Goal: Task Accomplishment & Management: Manage account settings

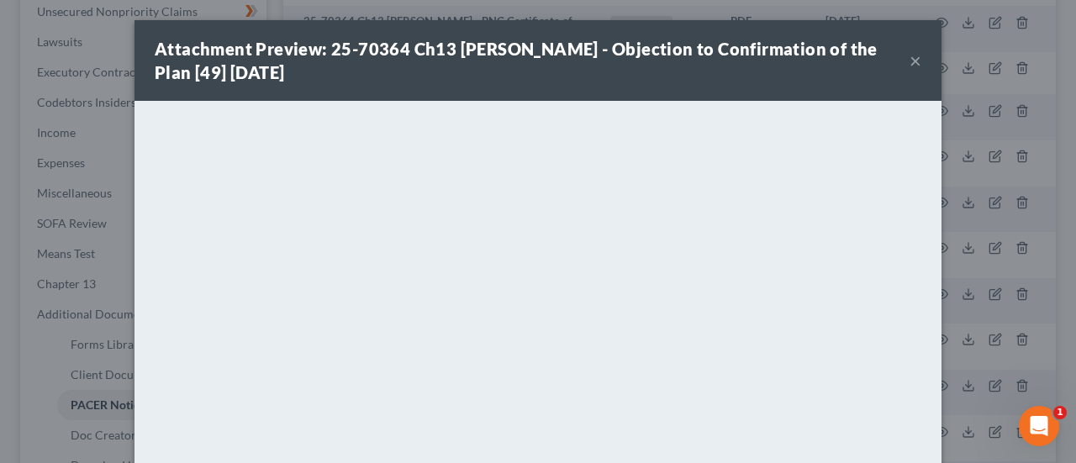
click at [911, 66] on button "×" at bounding box center [916, 60] width 12 height 20
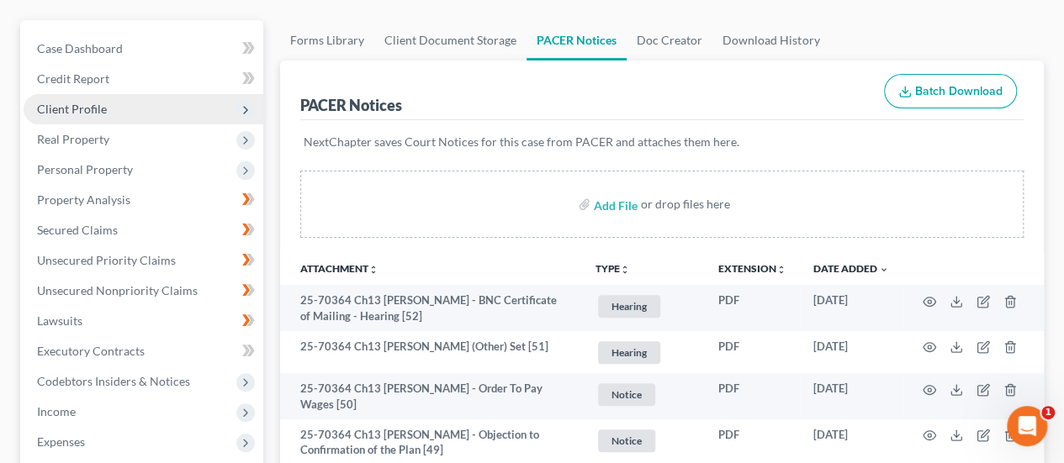
scroll to position [168, 0]
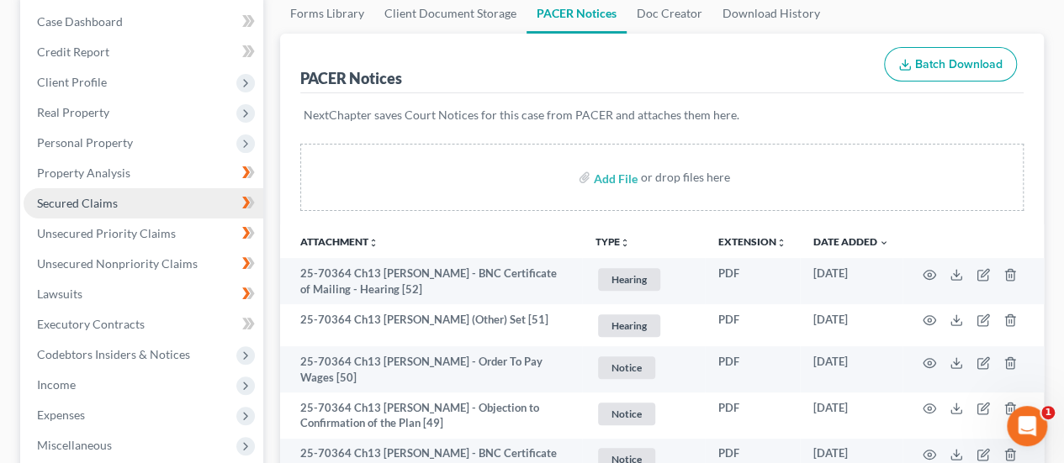
click at [79, 208] on span "Secured Claims" at bounding box center [77, 203] width 81 height 14
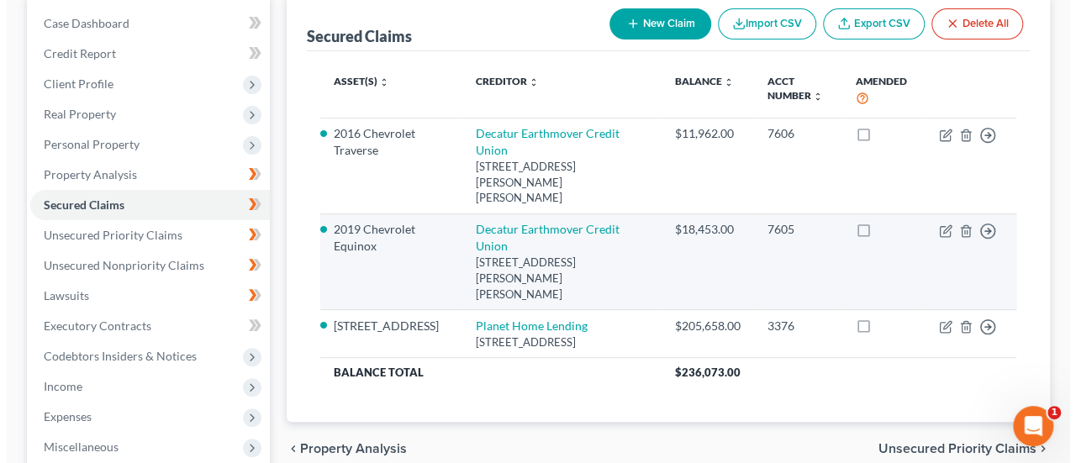
scroll to position [168, 0]
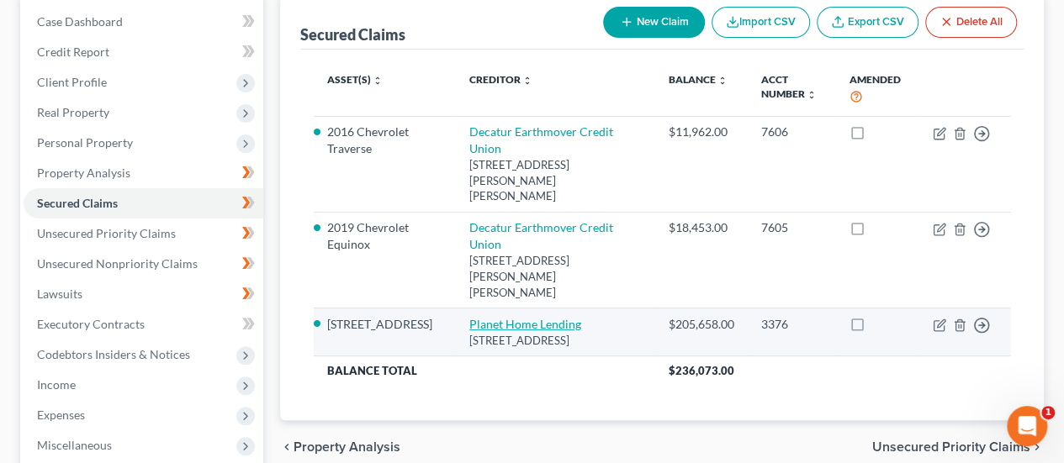
click at [533, 317] on link "Planet Home Lending" at bounding box center [525, 324] width 112 height 14
select select "6"
select select "2"
select select "0"
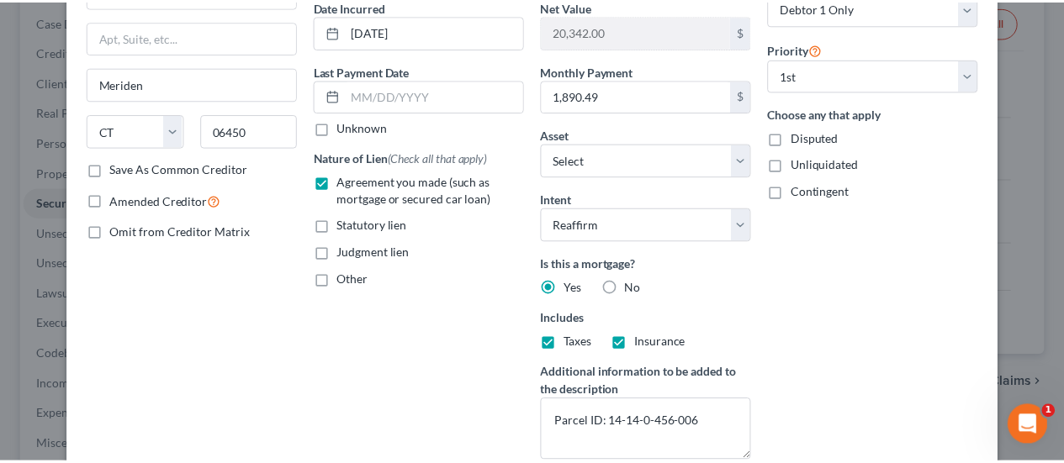
scroll to position [0, 0]
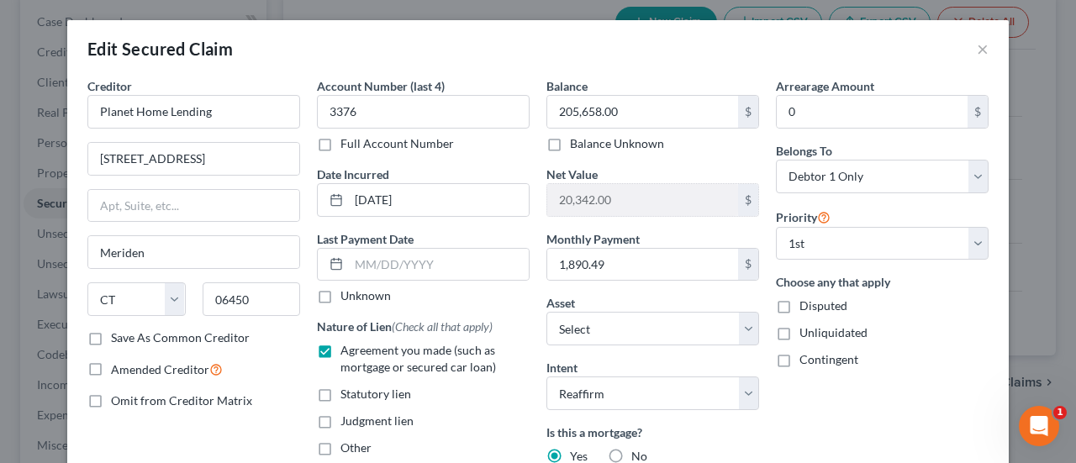
click at [1047, 108] on div "Edit Secured Claim × Creditor * Planet Home Lending [GEOGRAPHIC_DATA][US_STATE]…" at bounding box center [538, 231] width 1076 height 463
click at [12, 67] on div "Edit Secured Claim × Creditor * Planet Home Lending [GEOGRAPHIC_DATA][US_STATE]…" at bounding box center [538, 231] width 1076 height 463
click at [968, 50] on div "Edit Secured Claim ×" at bounding box center [538, 48] width 942 height 57
click at [977, 50] on button "×" at bounding box center [983, 49] width 12 height 20
